Goal: Transaction & Acquisition: Purchase product/service

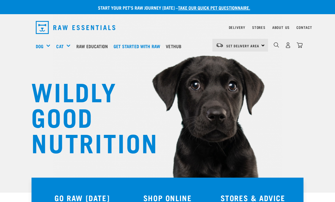
click at [261, 45] on div "Set Delivery Area North Island South Island" at bounding box center [240, 45] width 56 height 13
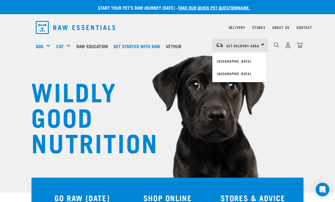
click at [238, 61] on link "[GEOGRAPHIC_DATA]" at bounding box center [239, 61] width 54 height 12
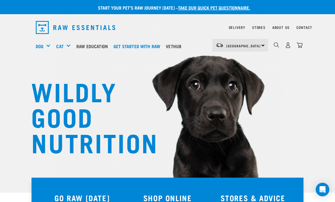
click at [239, 28] on link "Delivery" at bounding box center [237, 27] width 16 height 2
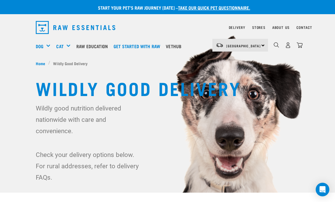
click at [0, 0] on div "Mixes & Minces" at bounding box center [0, 0] width 0 height 0
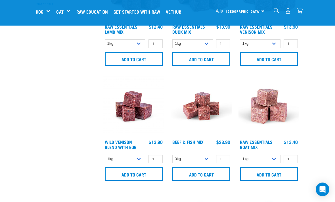
scroll to position [200, 0]
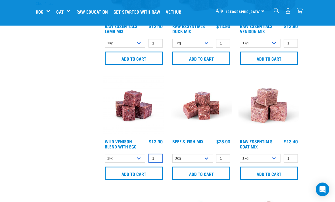
click at [160, 157] on input "1" at bounding box center [155, 159] width 14 height 9
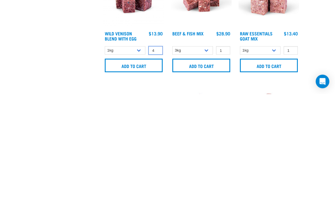
type input "4"
click at [135, 167] on input "Add to cart" at bounding box center [134, 174] width 58 height 14
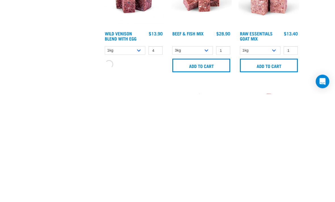
scroll to position [308, 0]
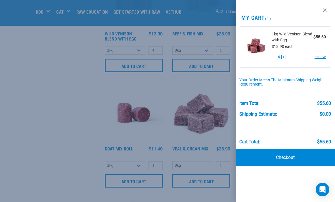
click at [285, 157] on link "Checkout" at bounding box center [285, 157] width 99 height 17
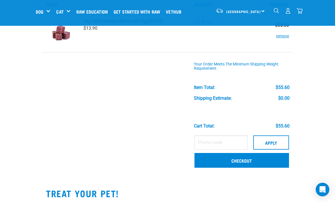
scroll to position [37, 0]
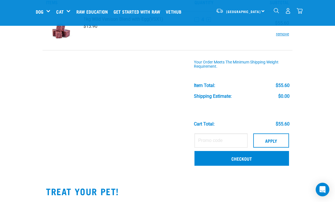
click at [240, 159] on link "Checkout" at bounding box center [241, 158] width 94 height 15
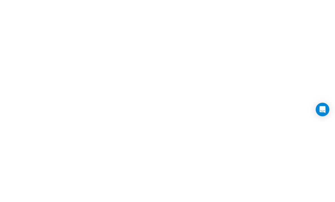
click at [122, 55] on input "Login" at bounding box center [122, 55] width 173 height 14
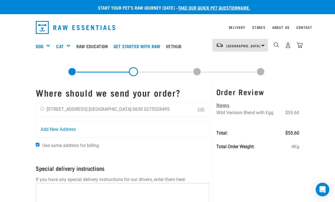
click at [43, 109] on input "radio" at bounding box center [42, 109] width 4 height 4
radio input "true"
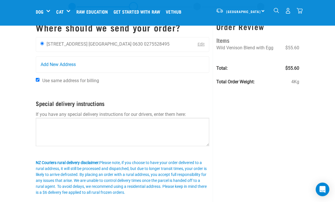
scroll to position [24, 0]
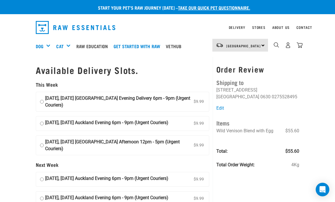
click at [44, 121] on input "[DATE], [DATE] Auckland Evening 6pm - 9pm (Urgent Couriers) $9.99" at bounding box center [42, 123] width 4 height 9
radio input "true"
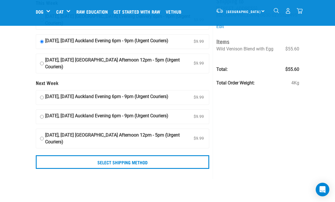
scroll to position [39, 0]
click at [143, 161] on input "Select Shipping Method" at bounding box center [122, 162] width 173 height 14
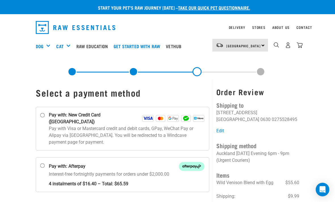
click at [45, 117] on input "Pay with: New Credit Card ([GEOGRAPHIC_DATA])" at bounding box center [42, 115] width 5 height 5
radio input "true"
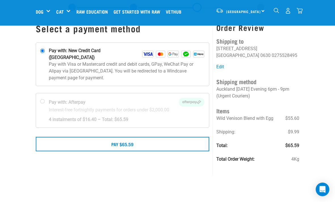
scroll to position [22, 0]
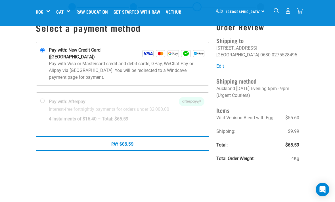
click at [129, 138] on button "Pay $65.59" at bounding box center [122, 143] width 173 height 14
